Goal: Task Accomplishment & Management: Manage account settings

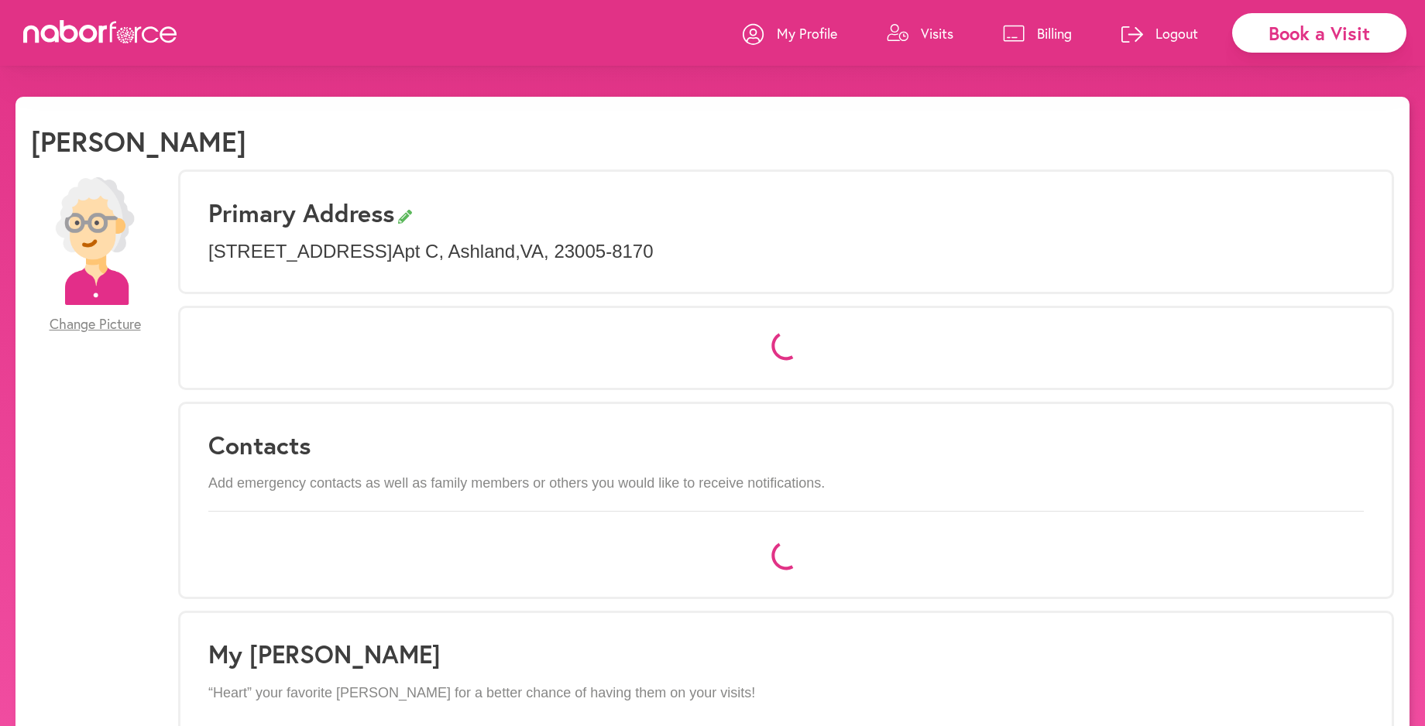
select select "*"
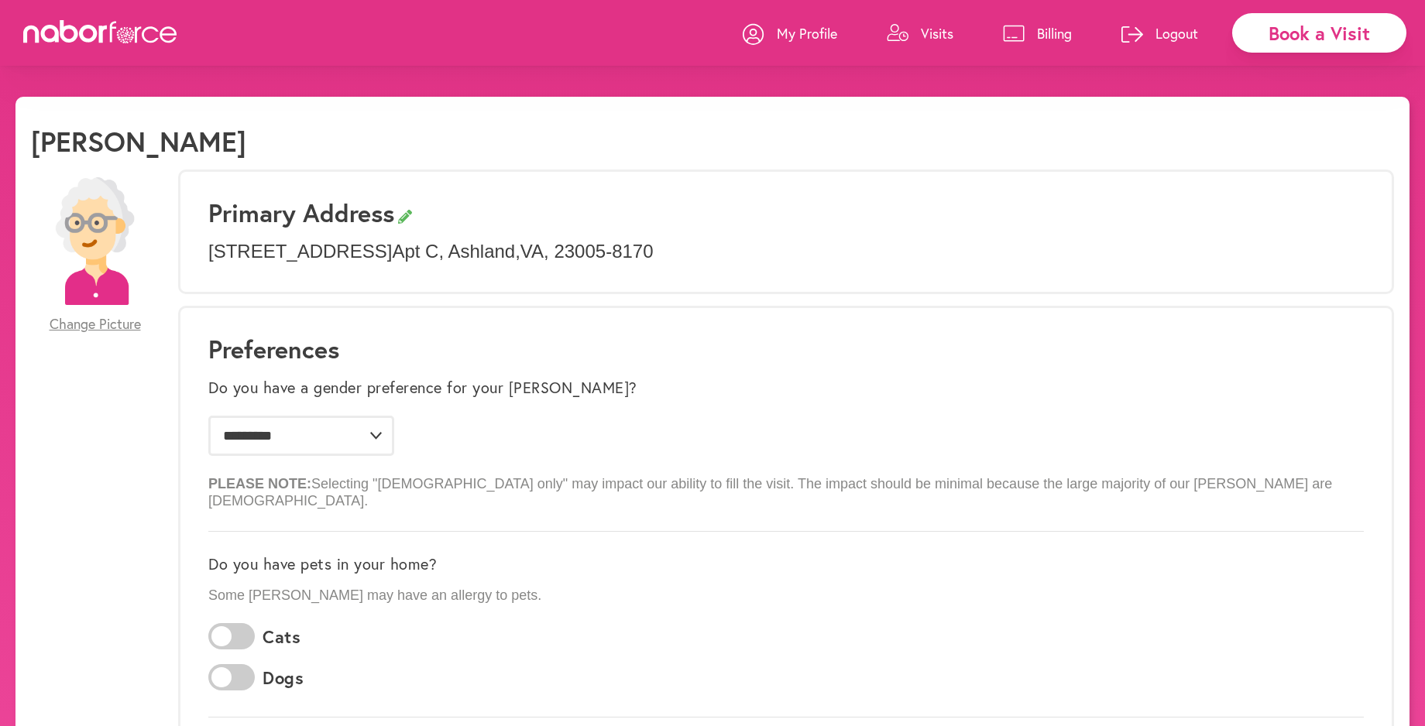
click at [915, 27] on link "Visits" at bounding box center [920, 33] width 67 height 46
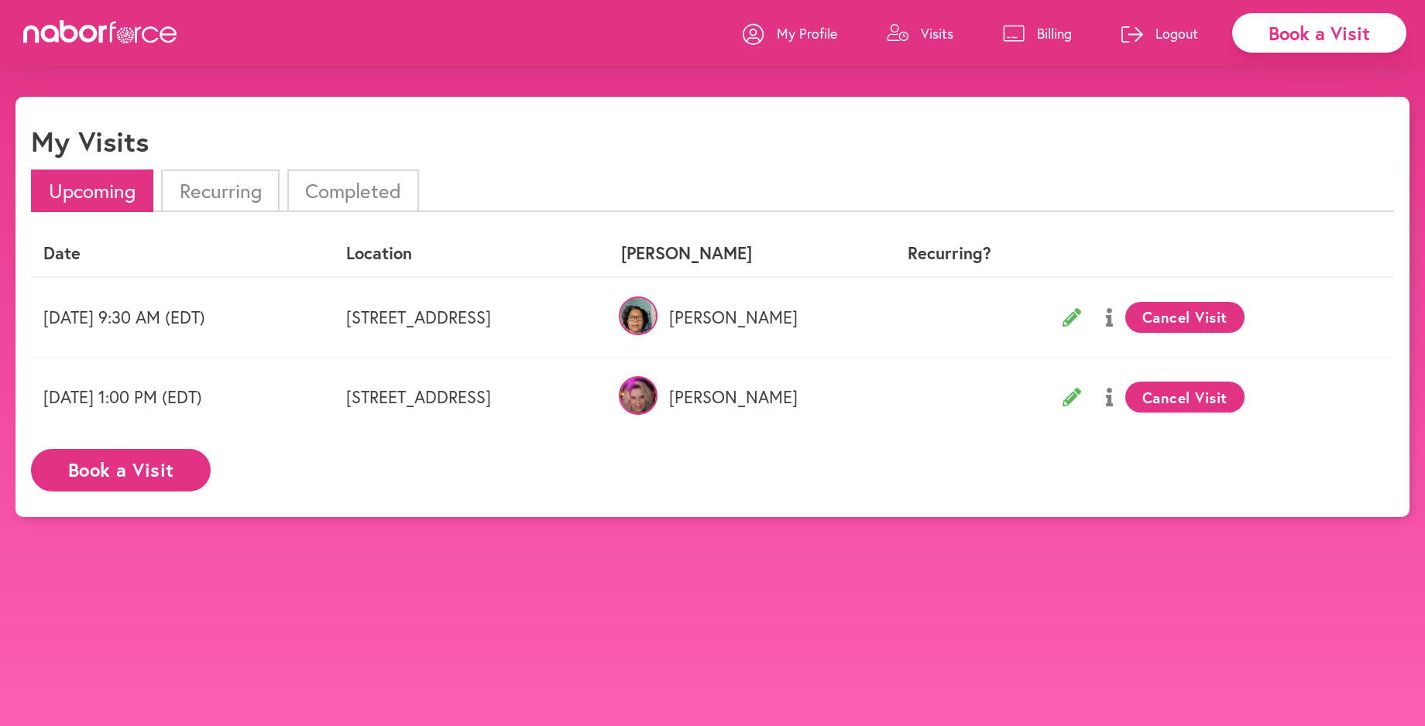
click at [658, 395] on img at bounding box center [638, 395] width 39 height 39
click at [658, 393] on img at bounding box center [638, 395] width 39 height 39
click at [1047, 26] on p "Billing" at bounding box center [1054, 33] width 35 height 19
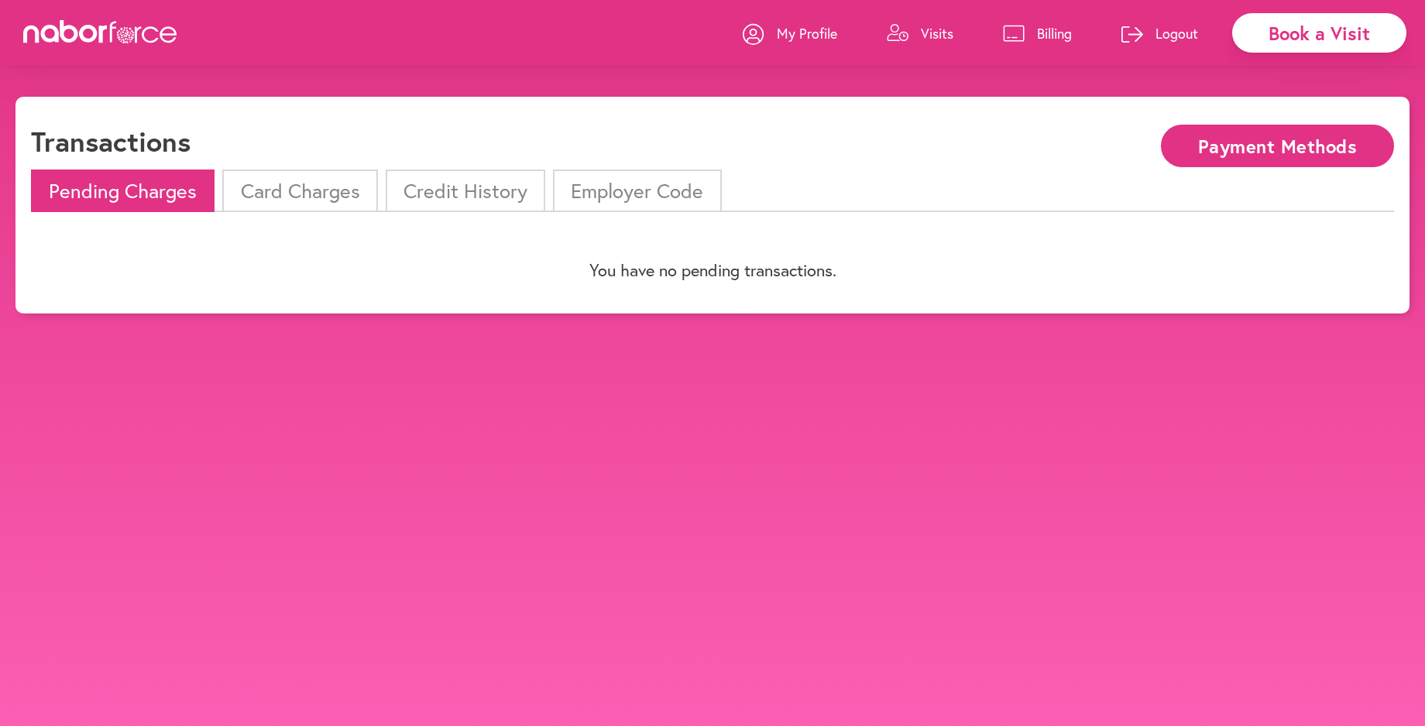
click at [274, 185] on li "Card Charges" at bounding box center [299, 191] width 155 height 43
